Goal: Task Accomplishment & Management: Use online tool/utility

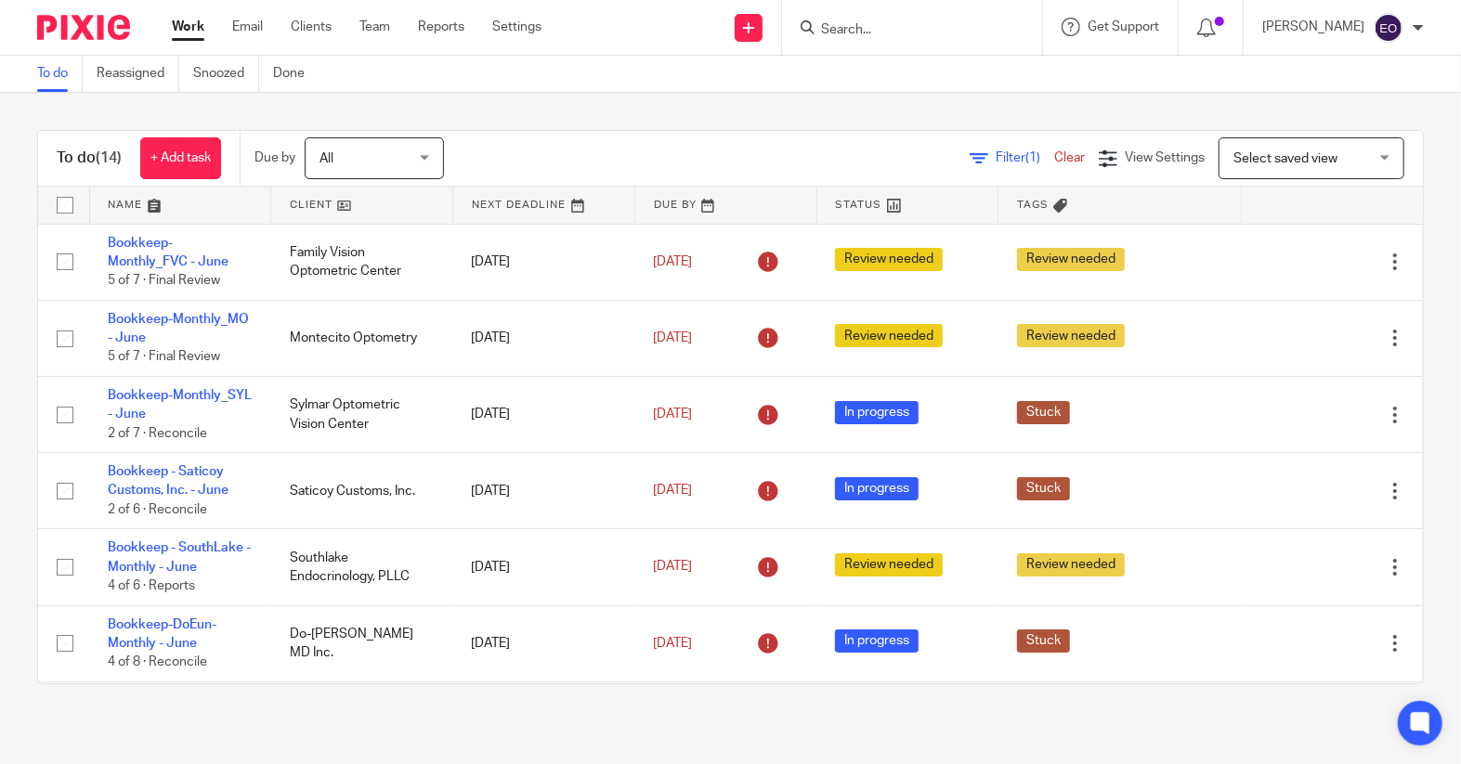
click at [92, 20] on img at bounding box center [83, 27] width 93 height 25
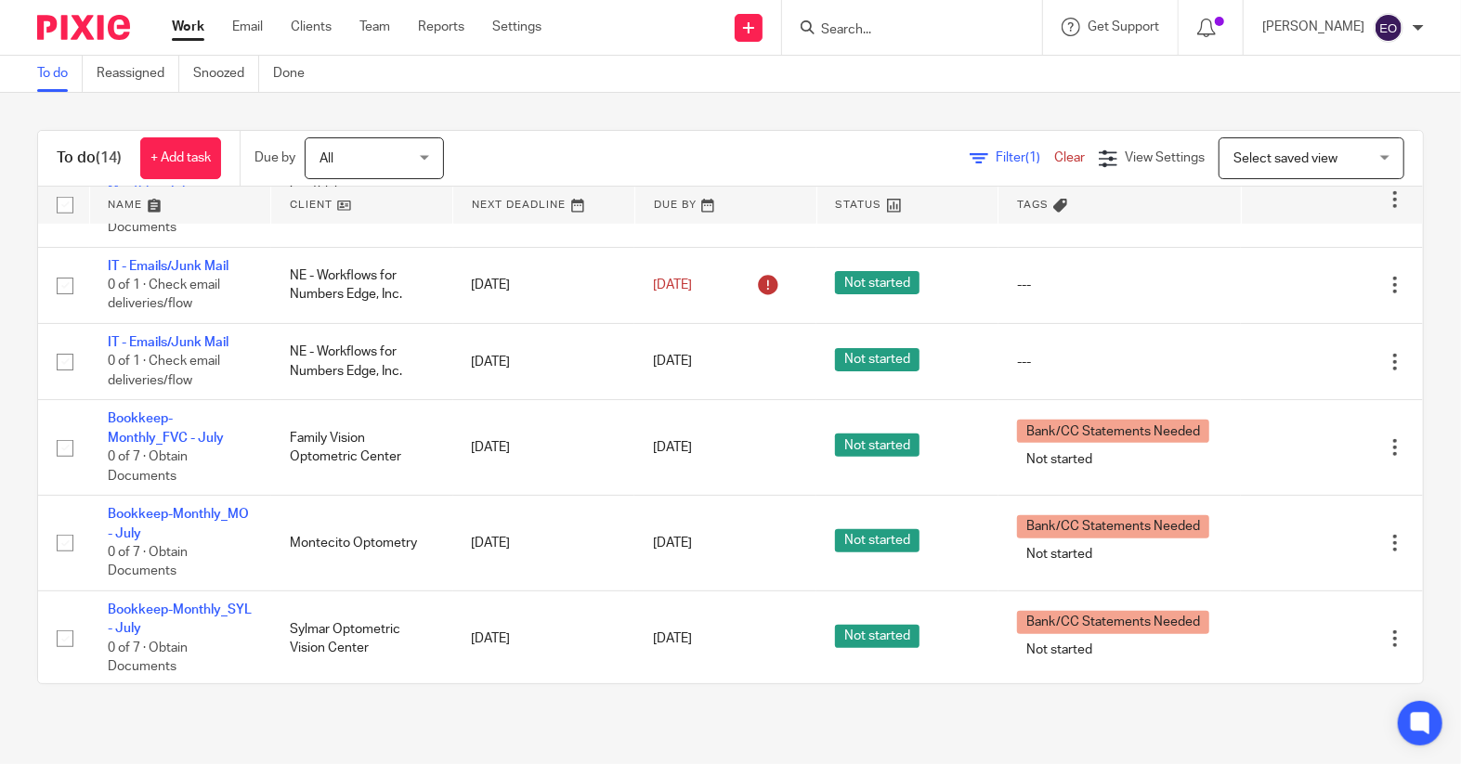
scroll to position [611, 0]
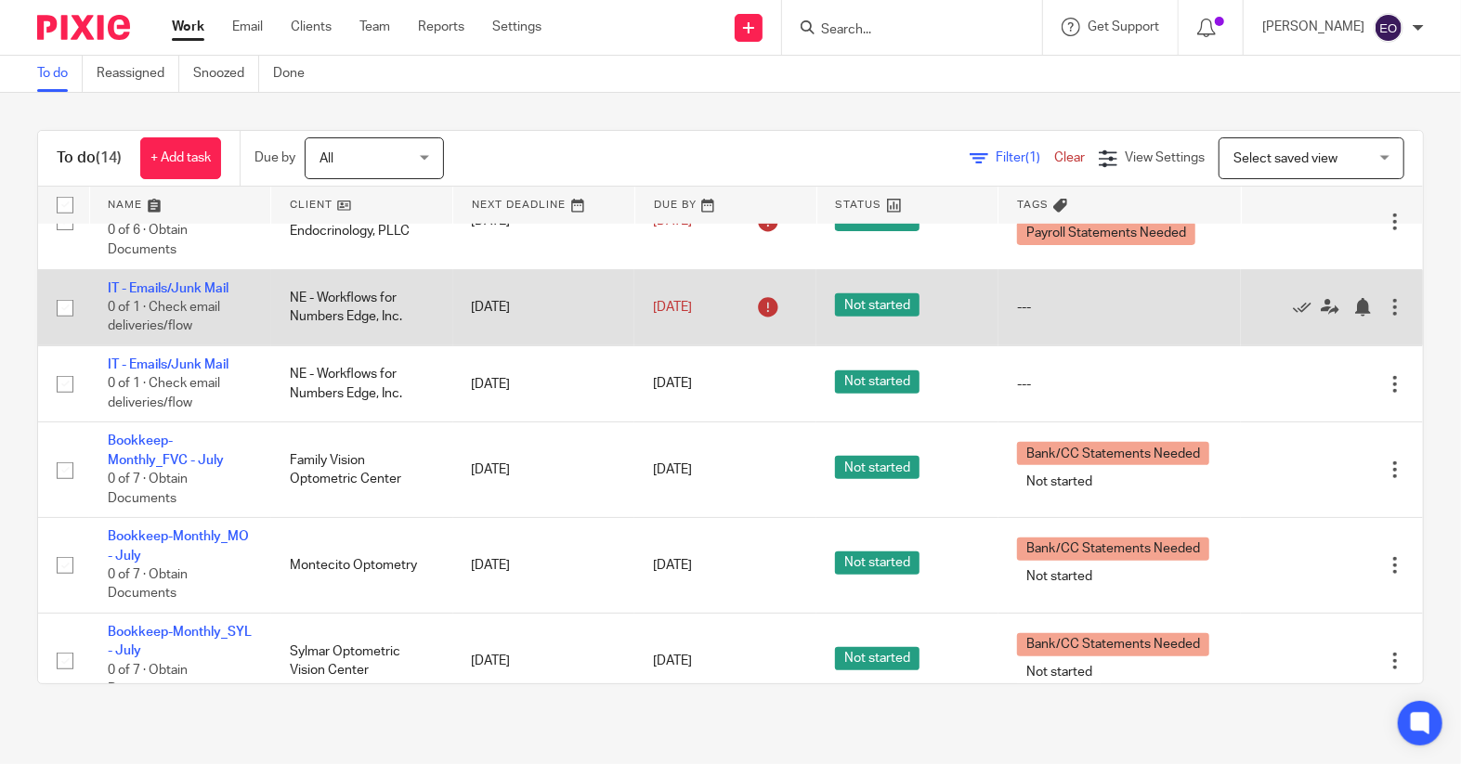
click at [1259, 315] on div at bounding box center [1322, 307] width 126 height 19
click at [1293, 317] on icon at bounding box center [1302, 307] width 19 height 19
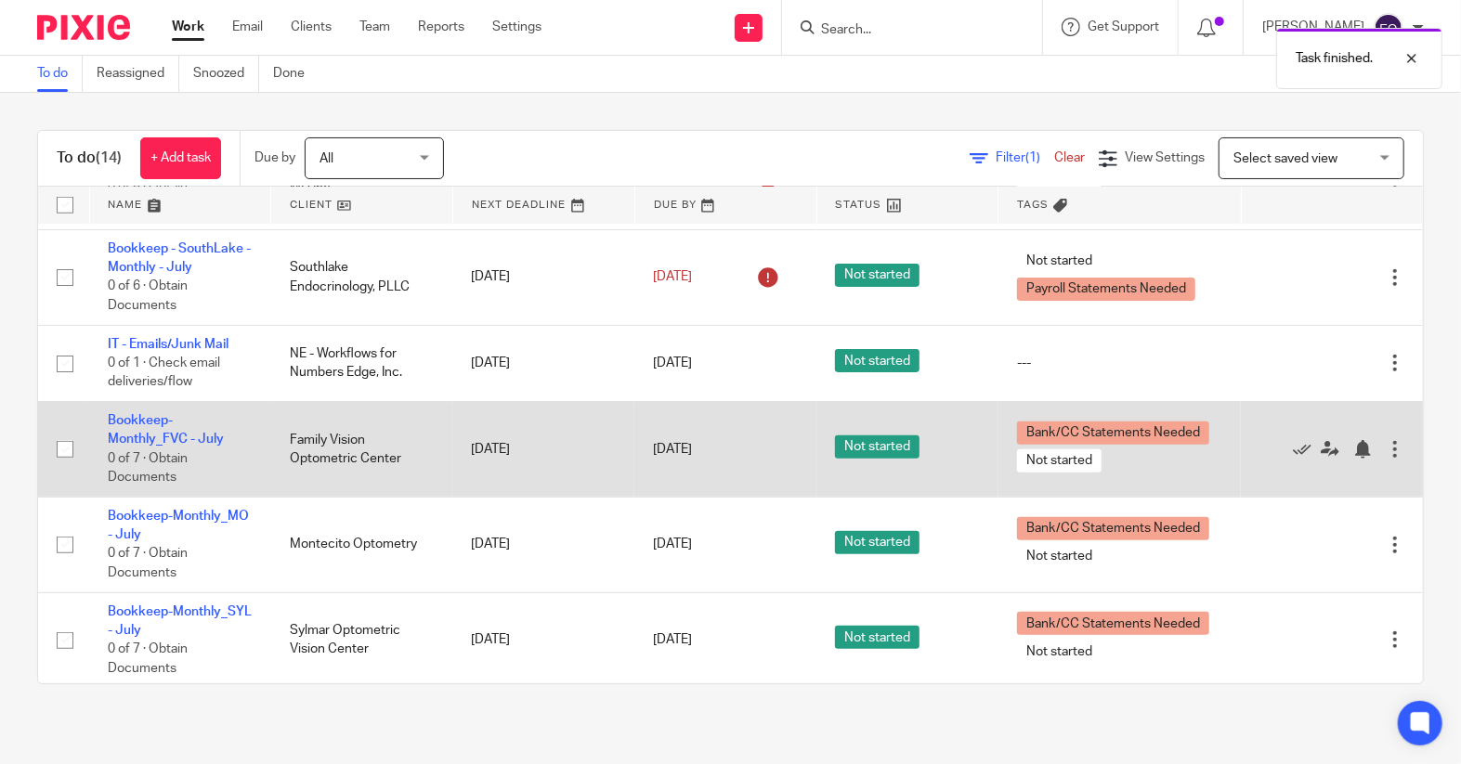
scroll to position [550, 0]
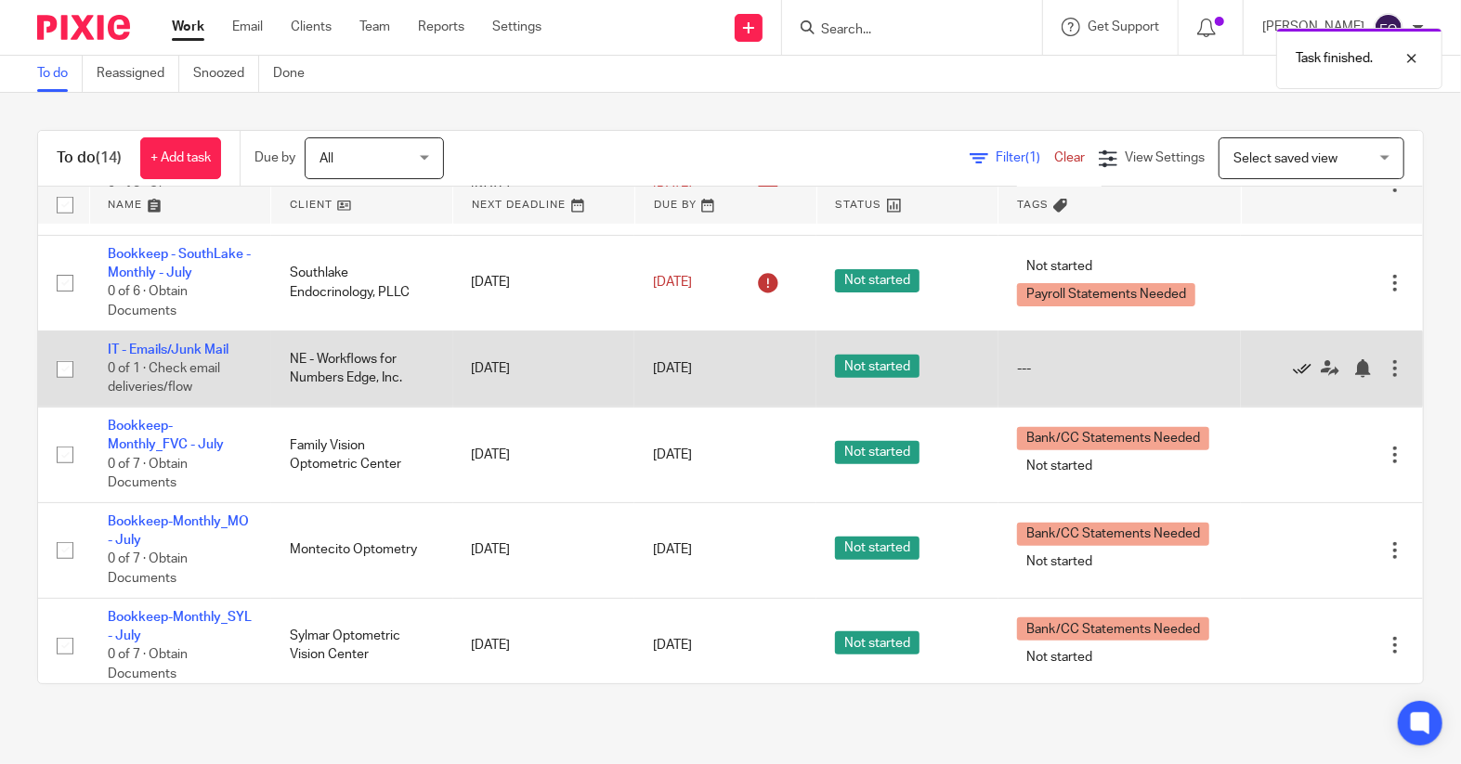
click at [1293, 378] on icon at bounding box center [1302, 368] width 19 height 19
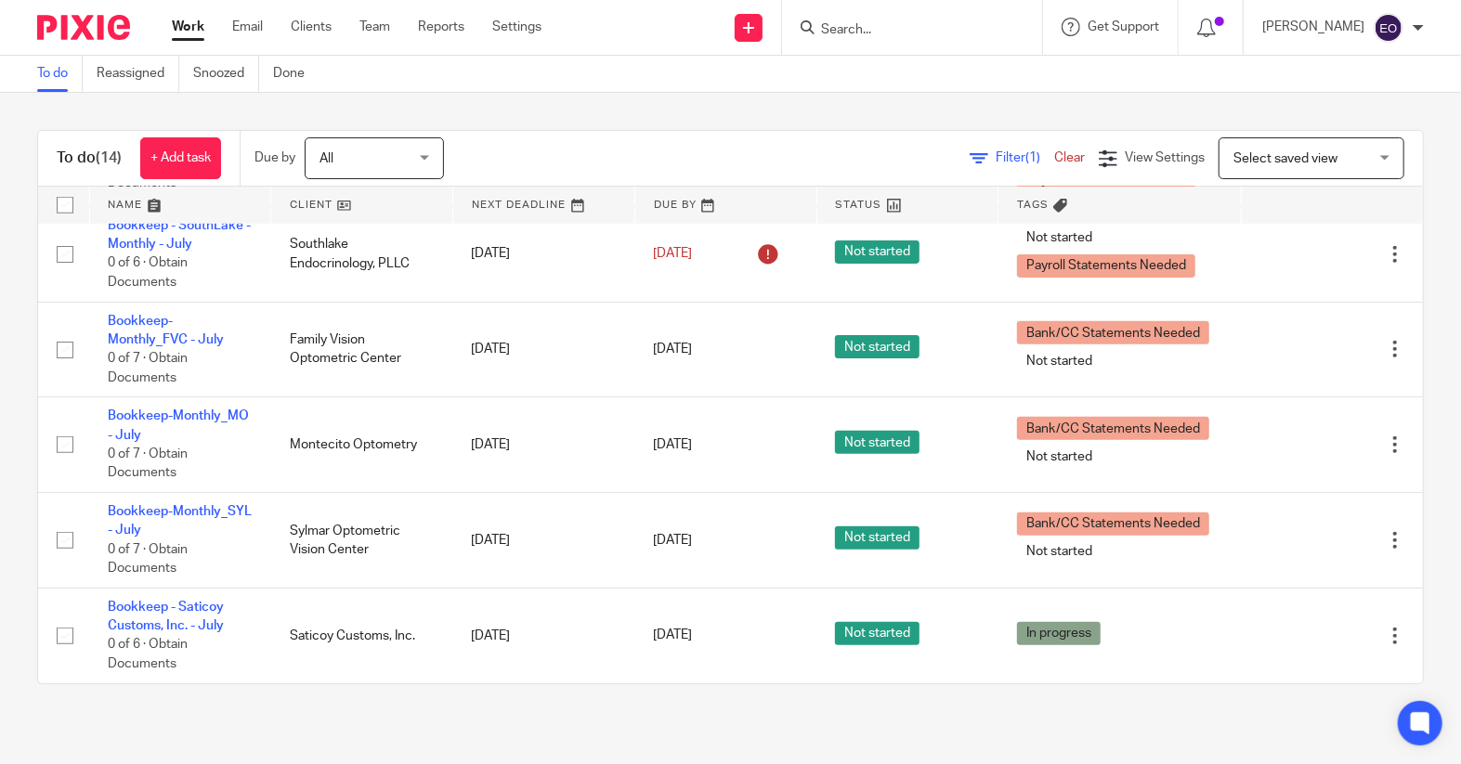
scroll to position [602, 0]
